Goal: Use online tool/utility: Use online tool/utility

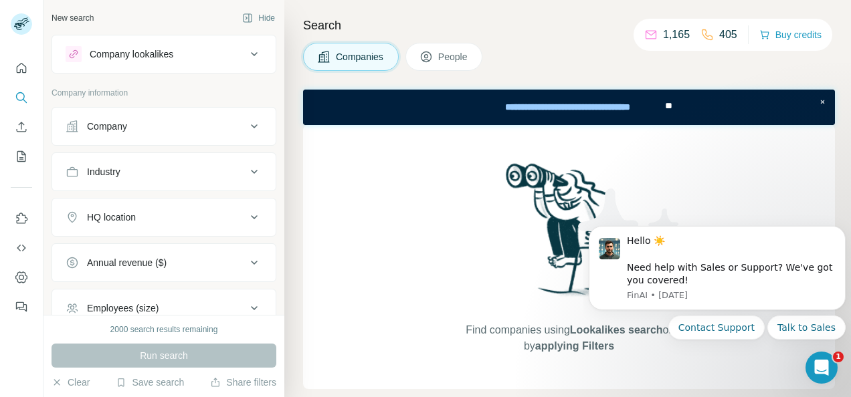
click at [246, 124] on icon at bounding box center [254, 126] width 16 height 16
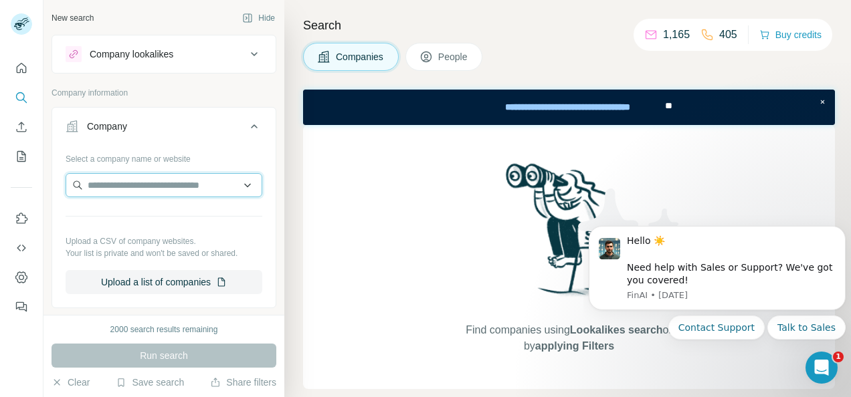
click at [164, 184] on input "text" at bounding box center [164, 185] width 197 height 24
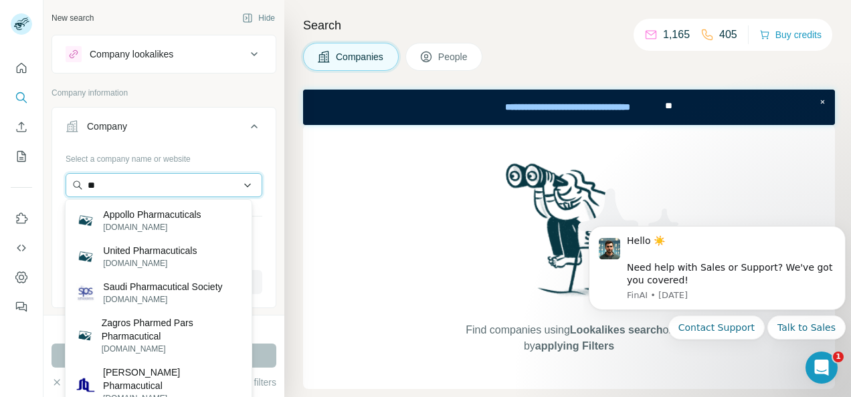
type input "*"
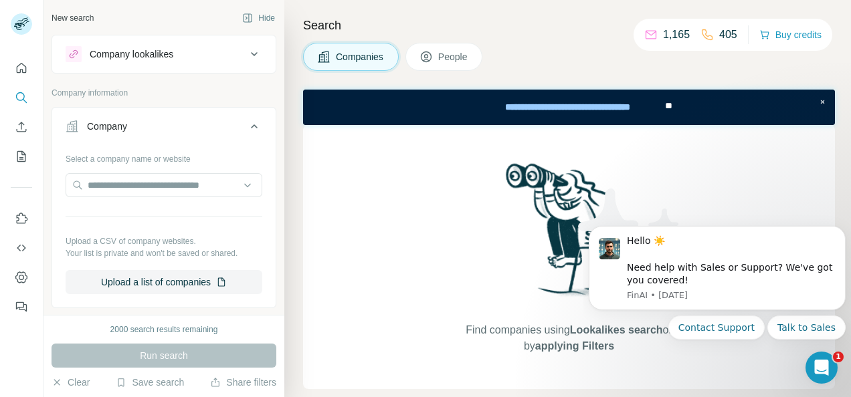
click at [41, 202] on div at bounding box center [21, 183] width 43 height 271
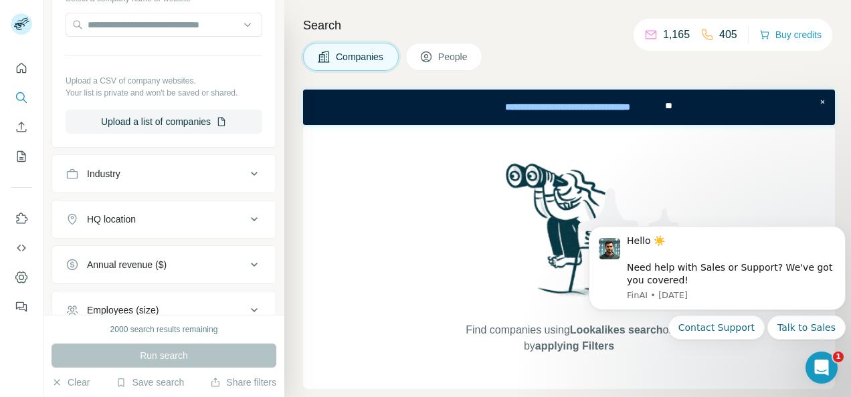
scroll to position [196, 0]
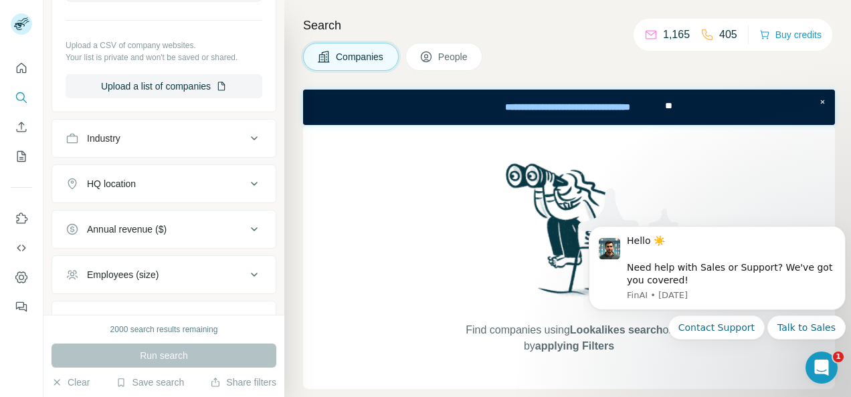
click at [246, 135] on icon at bounding box center [254, 138] width 16 height 16
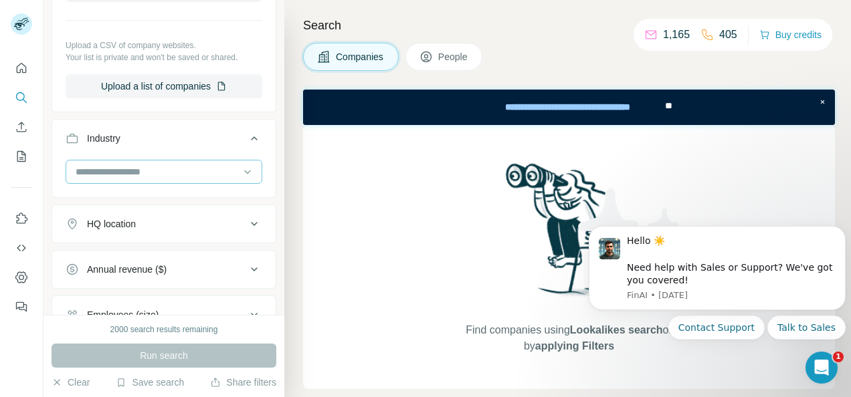
click at [172, 166] on input at bounding box center [156, 172] width 165 height 15
type input "*"
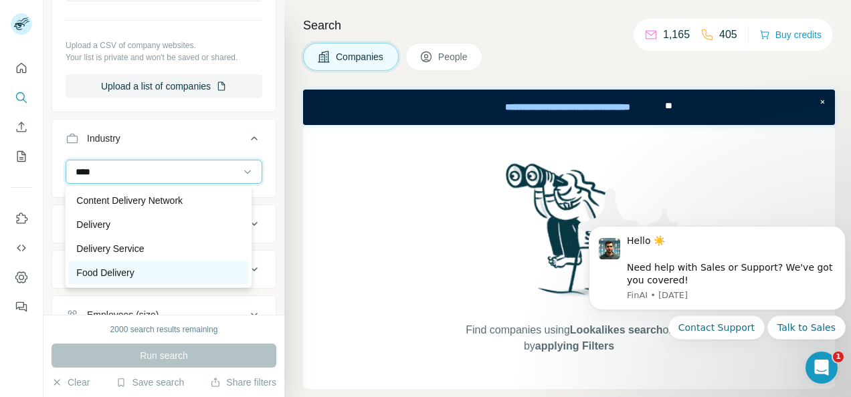
type input "****"
click at [114, 272] on p "Food Delivery" at bounding box center [105, 272] width 58 height 13
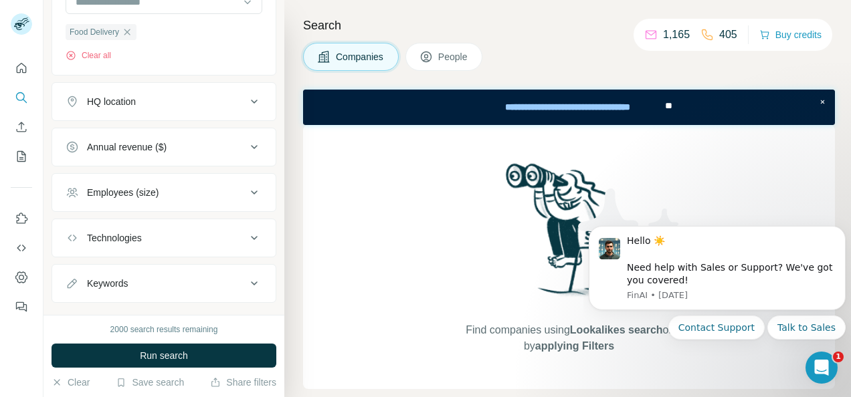
scroll to position [387, 0]
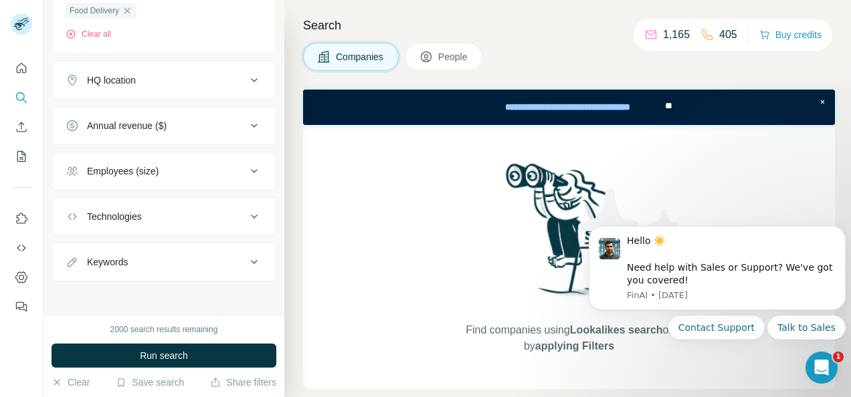
click at [246, 80] on icon at bounding box center [254, 80] width 16 height 16
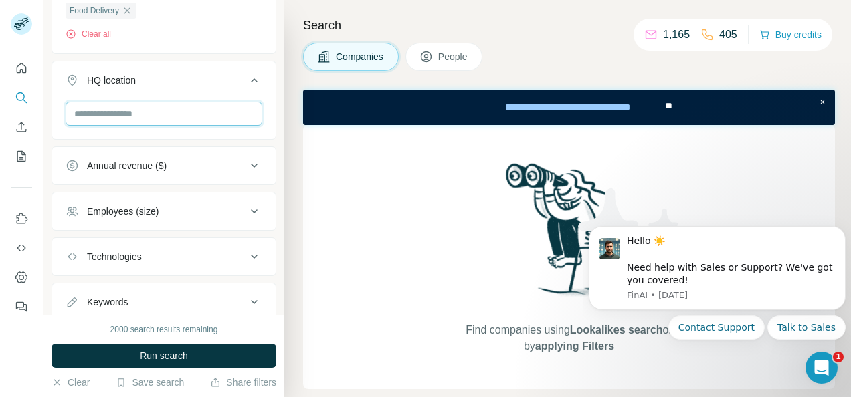
click at [160, 110] on input "text" at bounding box center [164, 114] width 197 height 24
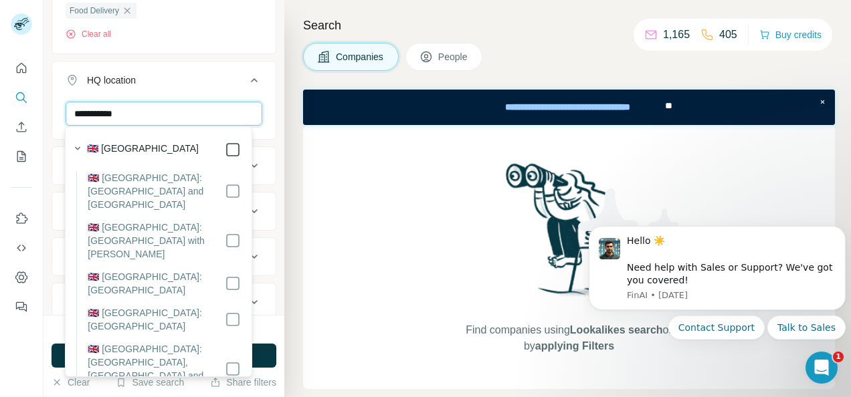
type input "**********"
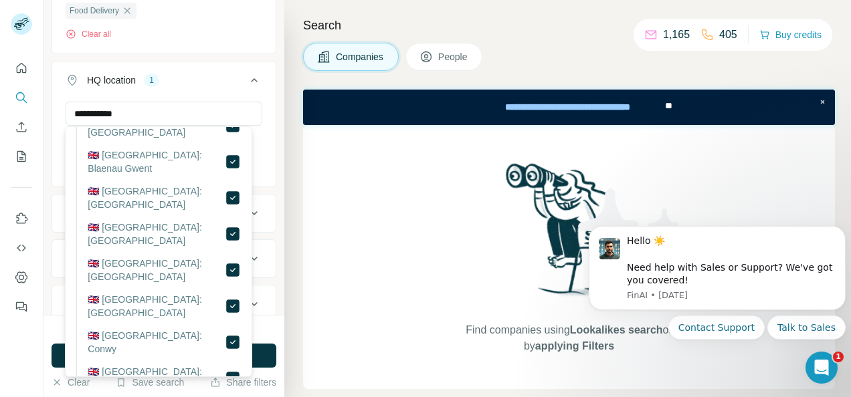
scroll to position [5150, 0]
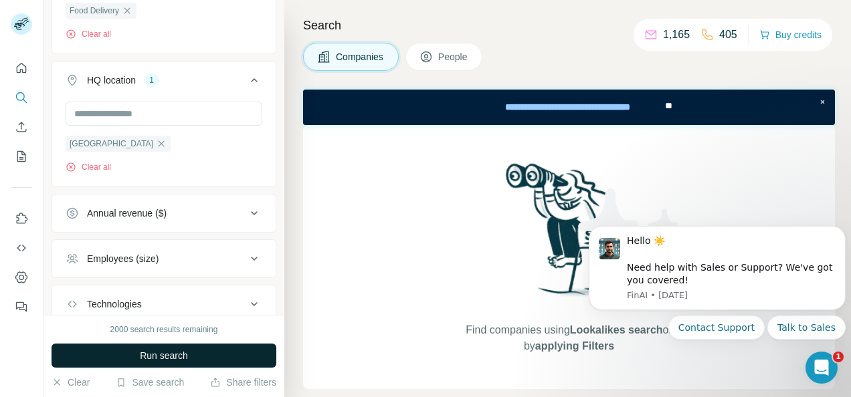
click at [203, 355] on button "Run search" at bounding box center [164, 356] width 225 height 24
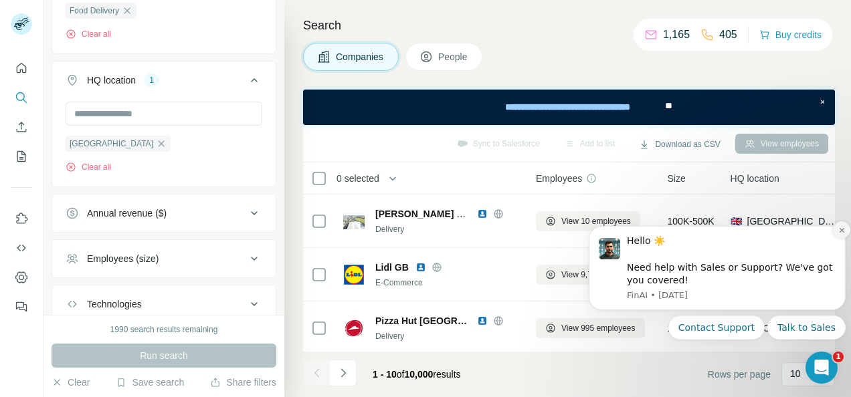
click at [845, 229] on icon "Dismiss notification" at bounding box center [841, 230] width 7 height 7
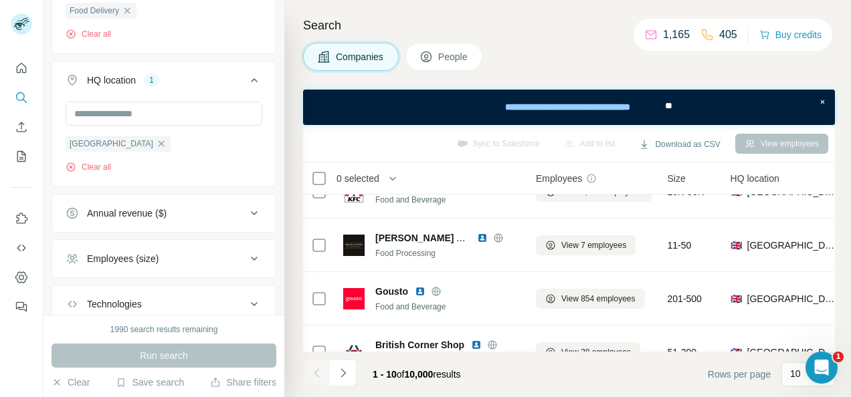
scroll to position [0, 0]
